Goal: Find specific page/section: Find specific page/section

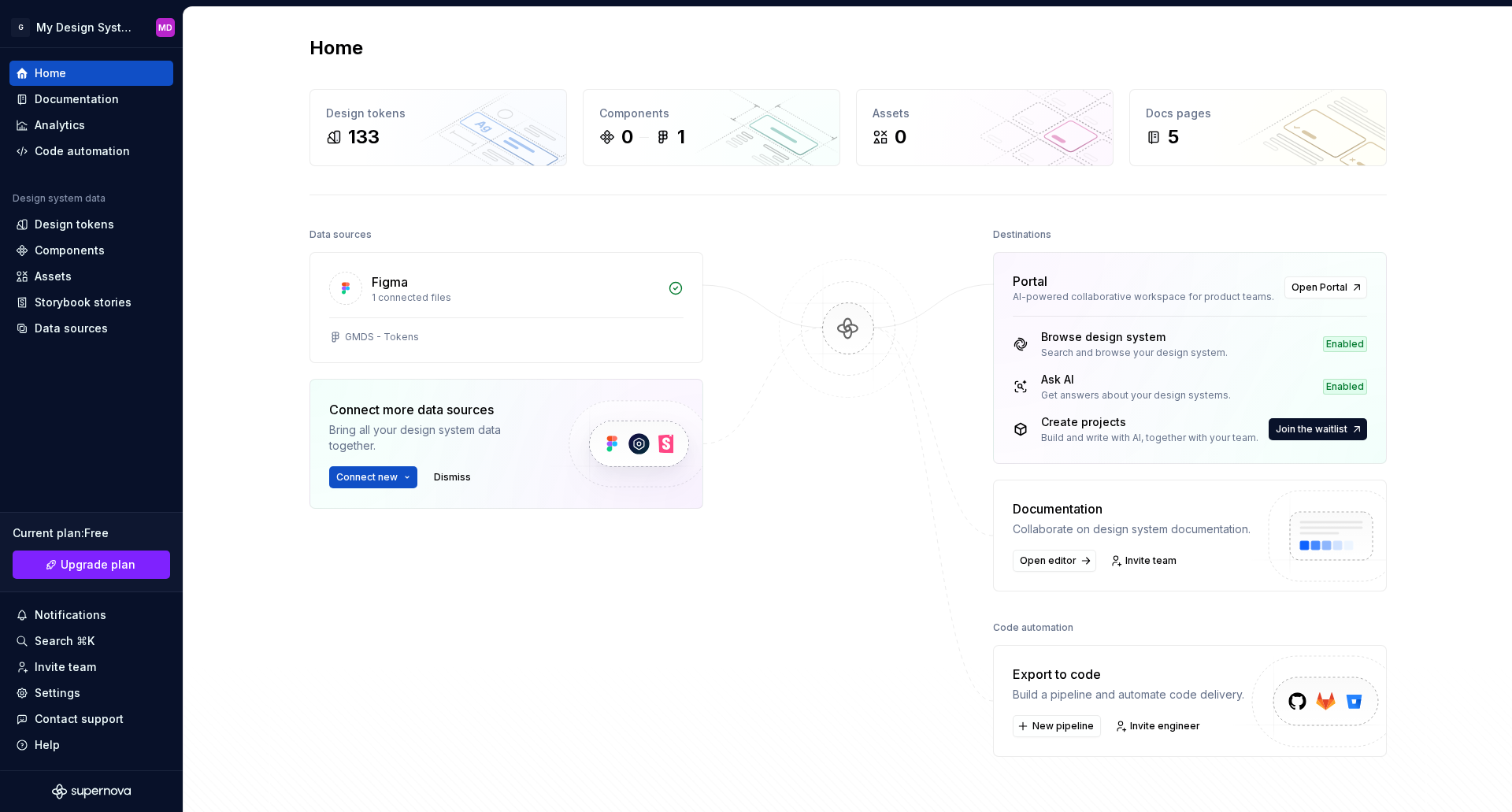
click at [668, 694] on div "Data sources Figma 1 connected files GMDS - Tokens Connect more data sources Br…" at bounding box center [506, 468] width 394 height 488
click at [91, 27] on html "G My Design System MD Home Documentation Analytics Code automation Design syste…" at bounding box center [756, 406] width 1512 height 812
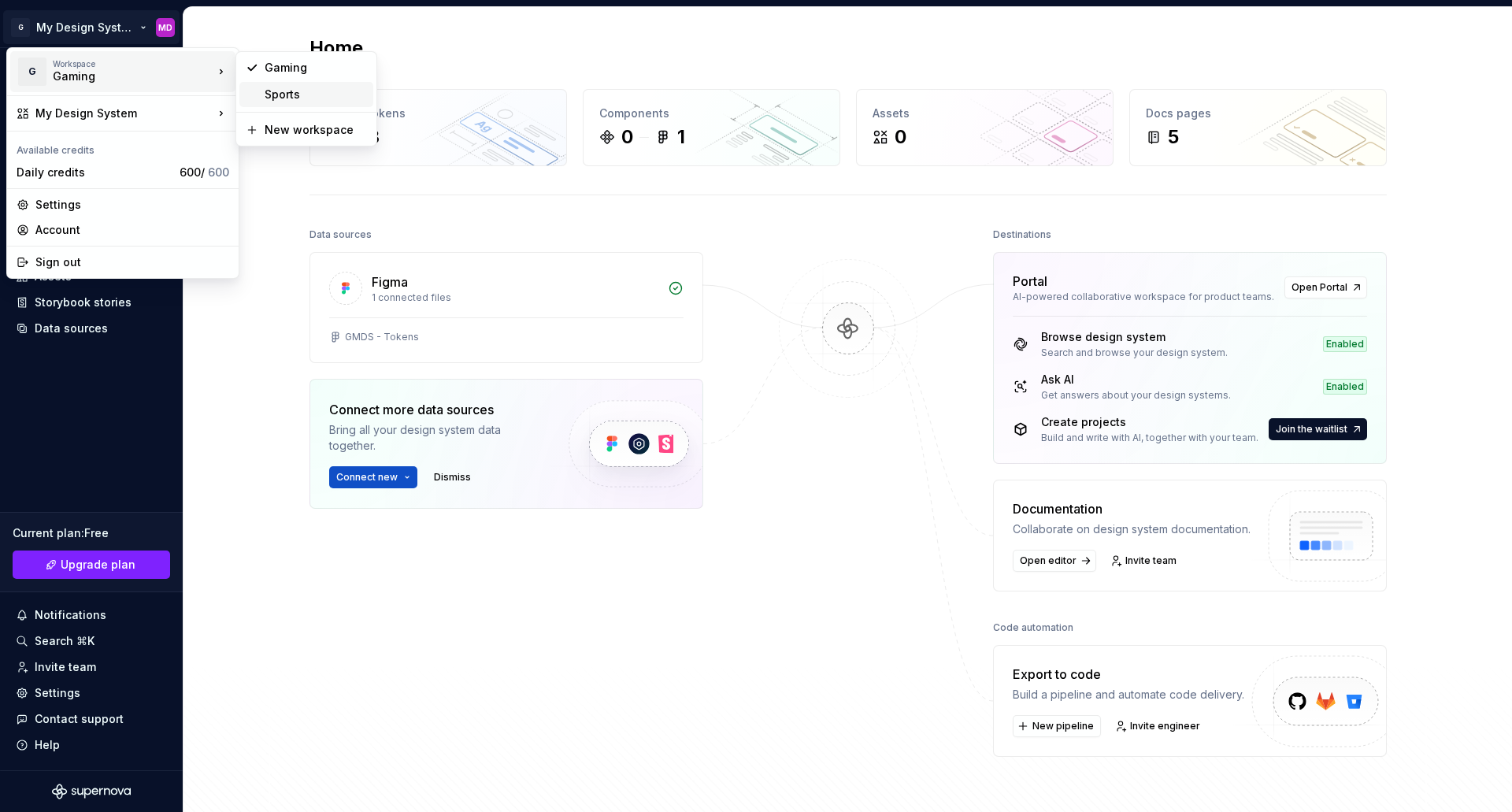
click at [285, 94] on div "Sports" at bounding box center [316, 94] width 103 height 16
click at [285, 94] on div "Home Design tokens 133 Components 0 1 Assets 0 Docs pages 5 Data sources Figma …" at bounding box center [848, 427] width 1134 height 841
